Goal: Information Seeking & Learning: Find contact information

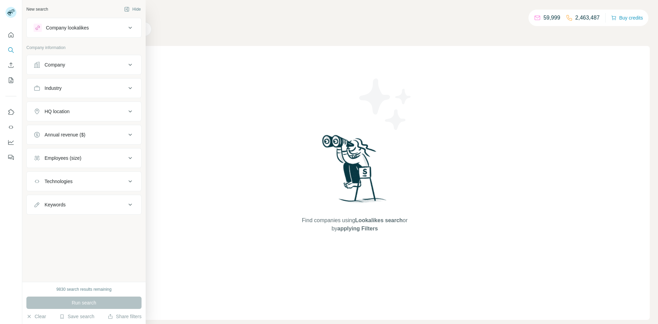
click at [65, 62] on div "Company" at bounding box center [55, 64] width 21 height 7
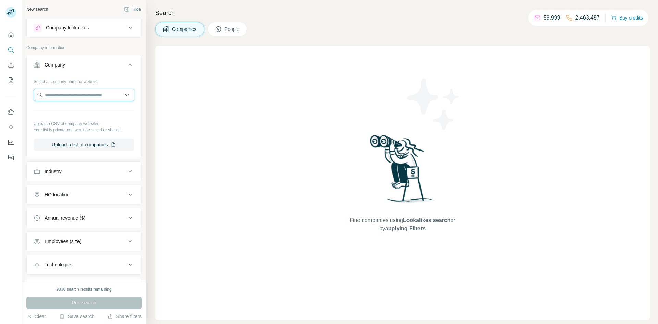
click at [76, 101] on input "text" at bounding box center [84, 95] width 101 height 12
paste input "**********"
type input "**********"
click at [56, 106] on div "Fenêtres PVC &amp; Aluminium [DOMAIN_NAME]" at bounding box center [83, 113] width 97 height 19
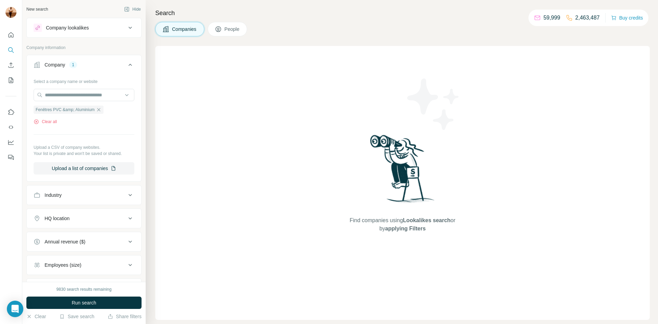
click at [233, 29] on span "People" at bounding box center [232, 29] width 16 height 7
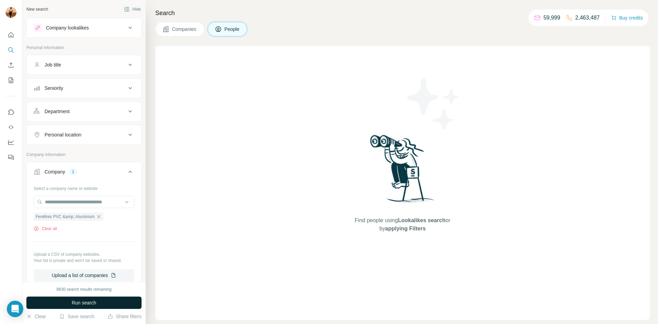
click at [73, 304] on span "Run search" at bounding box center [84, 302] width 25 height 7
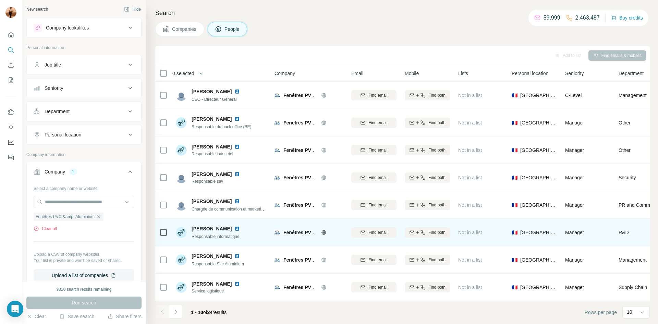
click at [210, 227] on span "[PERSON_NAME]" at bounding box center [212, 228] width 40 height 7
click at [421, 230] on icon "button" at bounding box center [422, 232] width 5 height 5
drag, startPoint x: 361, startPoint y: 233, endPoint x: 398, endPoint y: 235, distance: 37.1
click at [398, 235] on td "[PERSON_NAME][EMAIL_ADDRESS][DOMAIN_NAME]" at bounding box center [373, 232] width 53 height 27
click at [207, 229] on span "[PERSON_NAME]" at bounding box center [212, 228] width 40 height 7
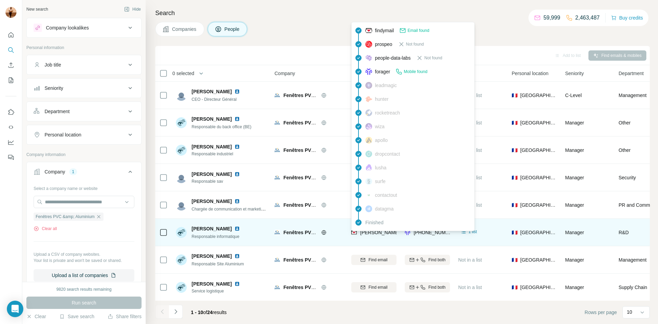
click at [355, 234] on img at bounding box center [353, 232] width 5 height 7
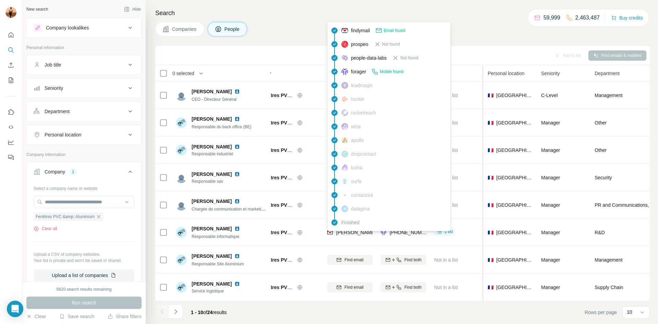
scroll to position [0, 25]
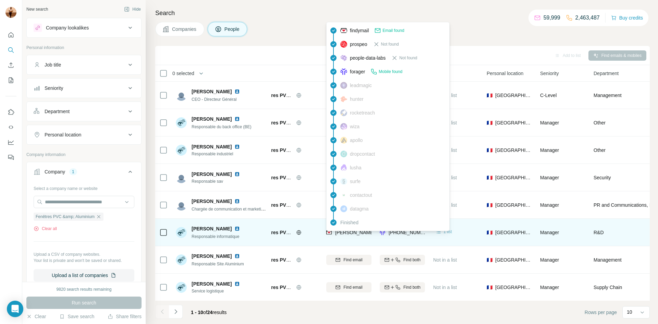
click at [448, 232] on span "1 list" at bounding box center [447, 232] width 9 height 6
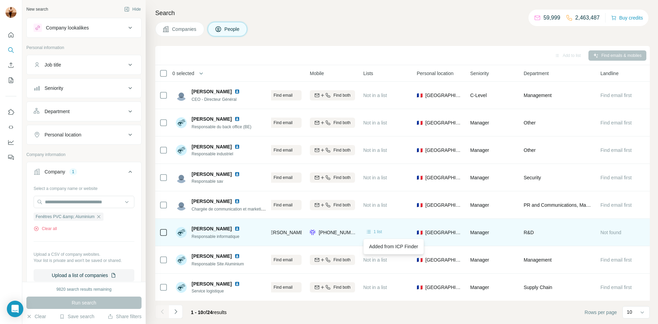
scroll to position [0, 0]
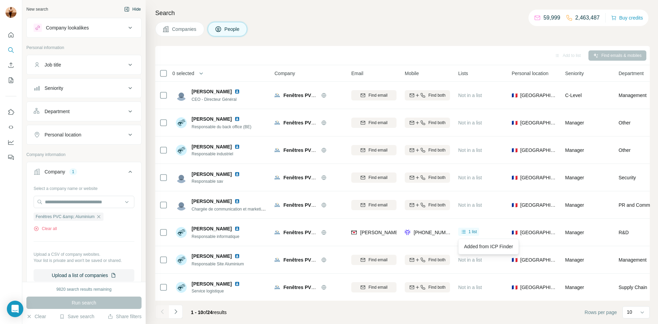
click at [133, 13] on button "Hide" at bounding box center [132, 9] width 26 height 10
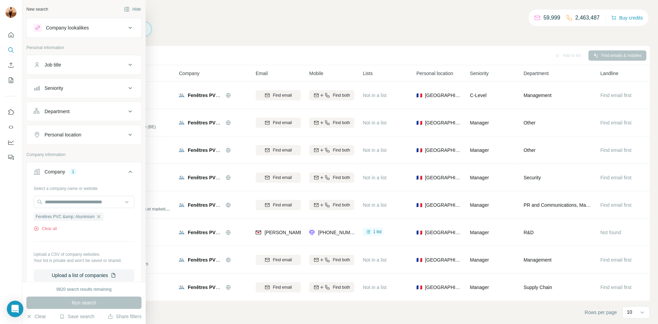
click at [40, 9] on div "New search" at bounding box center [37, 9] width 22 height 6
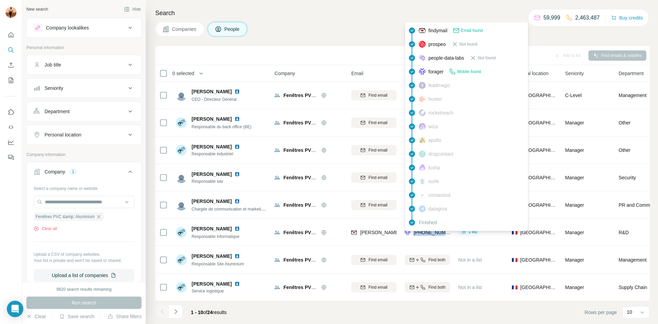
drag, startPoint x: 449, startPoint y: 232, endPoint x: 414, endPoint y: 234, distance: 35.4
click at [414, 234] on div "[PHONE_NUMBER]" at bounding box center [427, 232] width 45 height 19
copy span "[PHONE_NUMBER]"
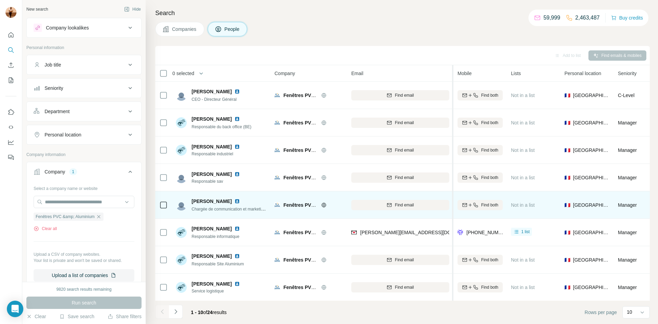
drag, startPoint x: 400, startPoint y: 223, endPoint x: 453, endPoint y: 214, distance: 53.8
click at [453, 214] on table "0 selected People Company Email Mobile Lists Personal location Seniority Depart…" at bounding box center [476, 210] width 642 height 291
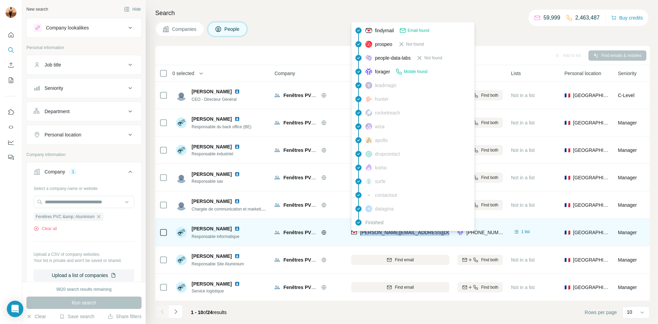
drag, startPoint x: 434, startPoint y: 233, endPoint x: 361, endPoint y: 234, distance: 73.0
click at [361, 234] on div "[PERSON_NAME][EMAIL_ADDRESS][DOMAIN_NAME]" at bounding box center [400, 232] width 98 height 19
copy span "[PERSON_NAME][EMAIL_ADDRESS][DOMAIN_NAME]"
